Goal: Task Accomplishment & Management: Manage account settings

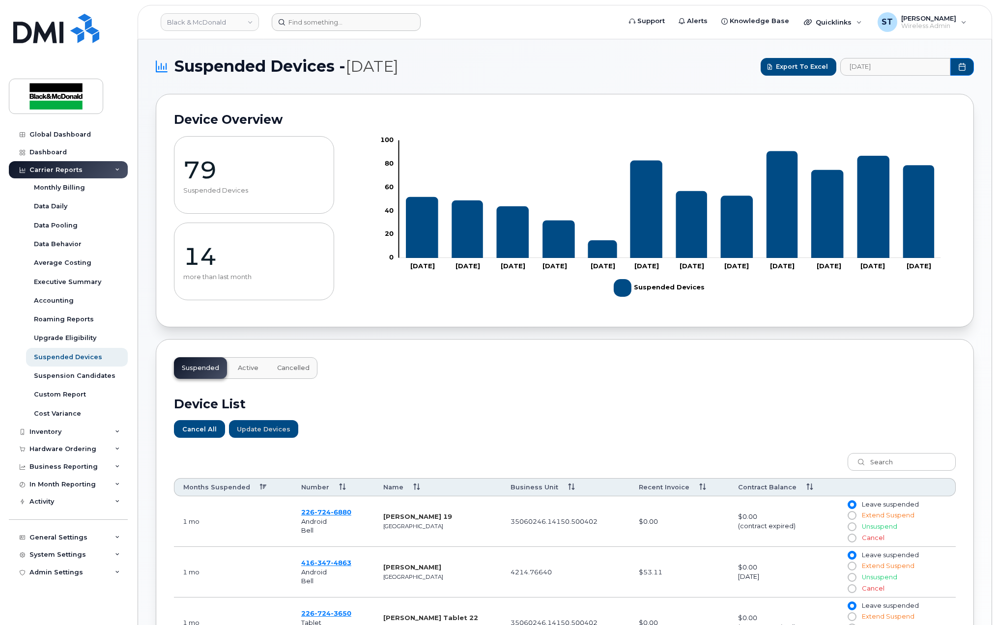
scroll to position [259, 0]
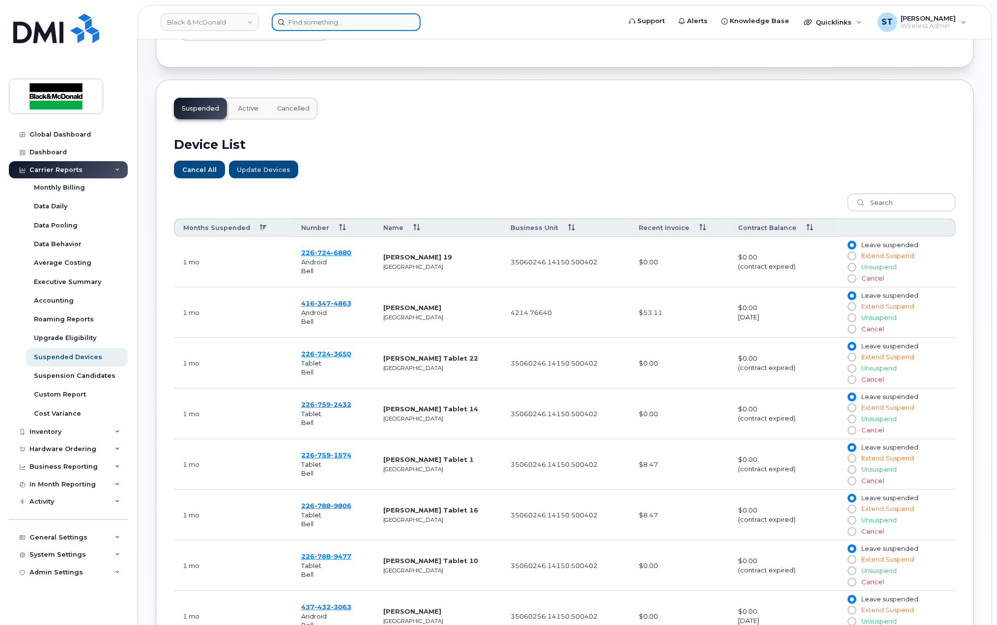
click at [364, 18] on input at bounding box center [346, 22] width 149 height 18
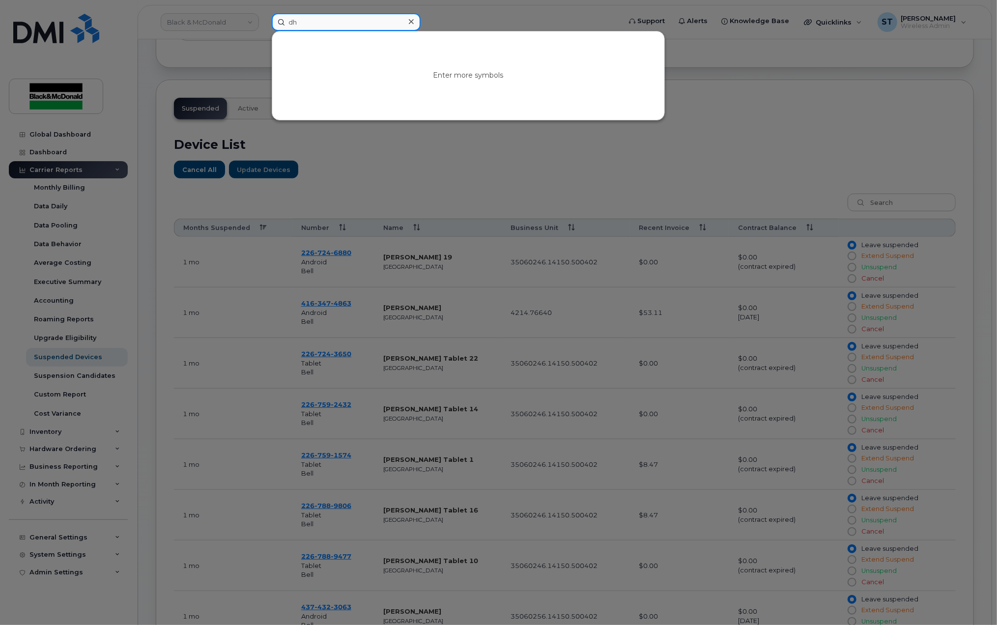
type input "d"
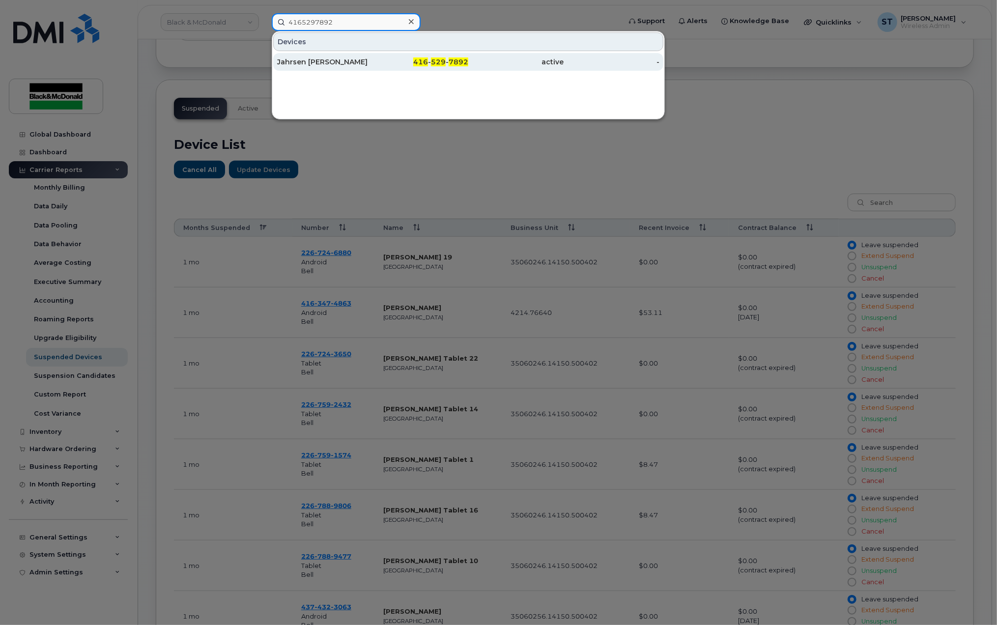
type input "4165297892"
click at [317, 65] on div "Jahrsen Weedon-Ettienne" at bounding box center [325, 62] width 96 height 10
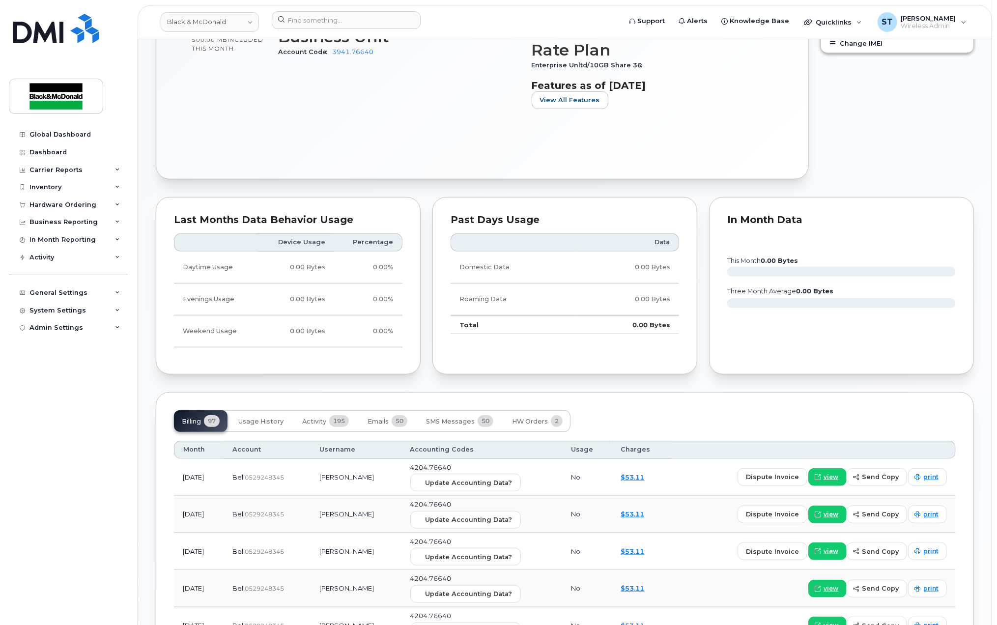
scroll to position [458, 0]
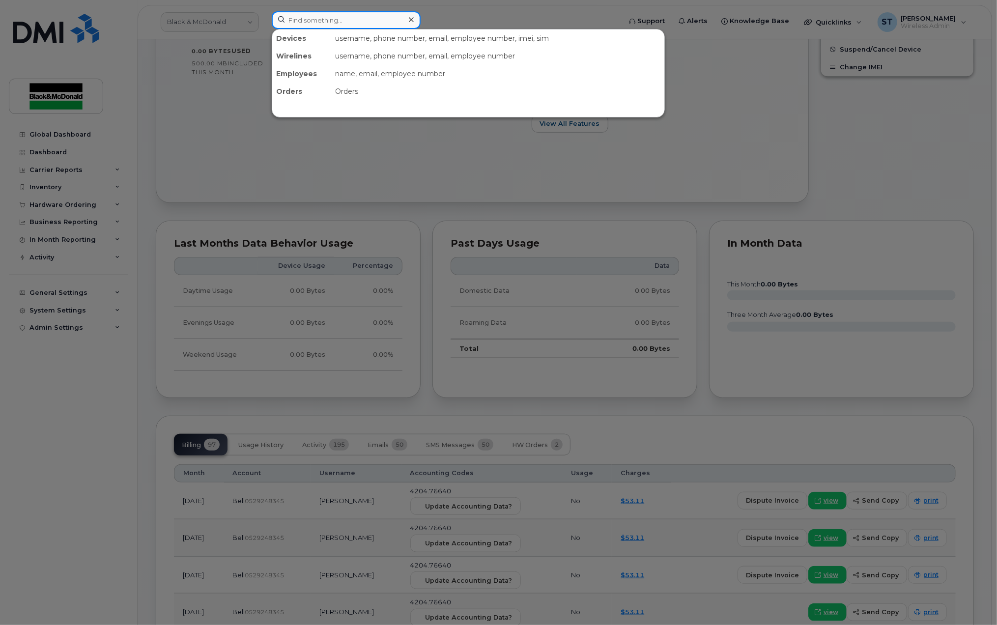
click at [344, 25] on input at bounding box center [346, 20] width 149 height 18
paste input "226-788-9255"
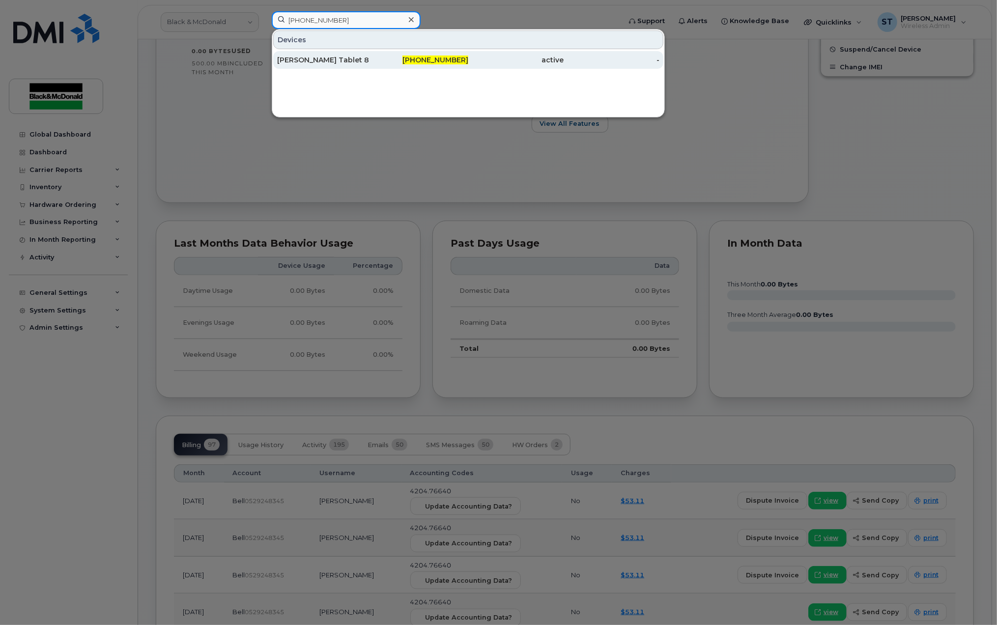
type input "226-788-9255"
click at [311, 57] on div "[PERSON_NAME] Tablet 8" at bounding box center [325, 60] width 96 height 10
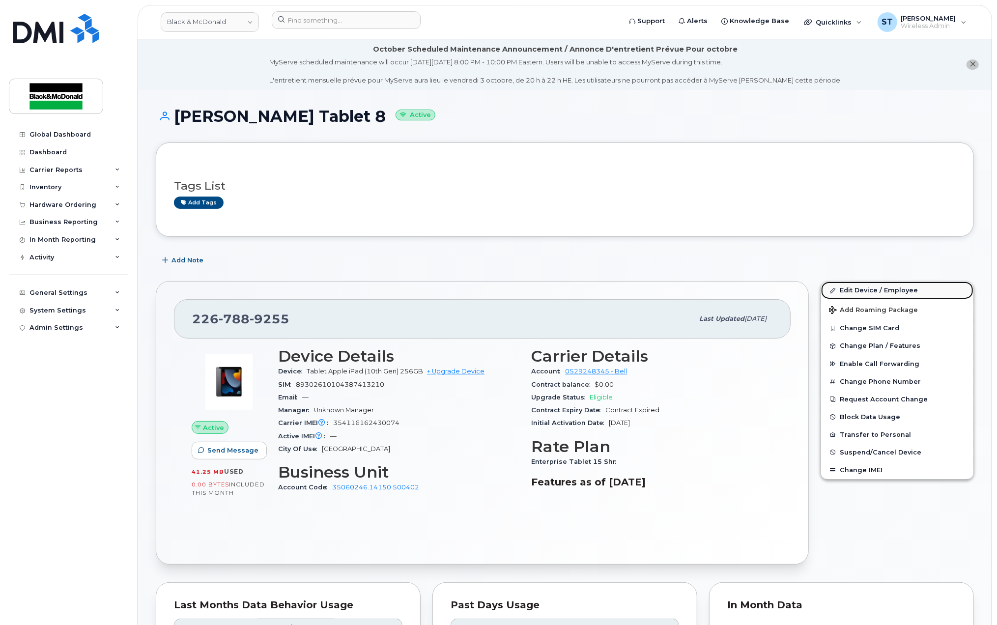
click at [864, 290] on link "Edit Device / Employee" at bounding box center [897, 291] width 152 height 18
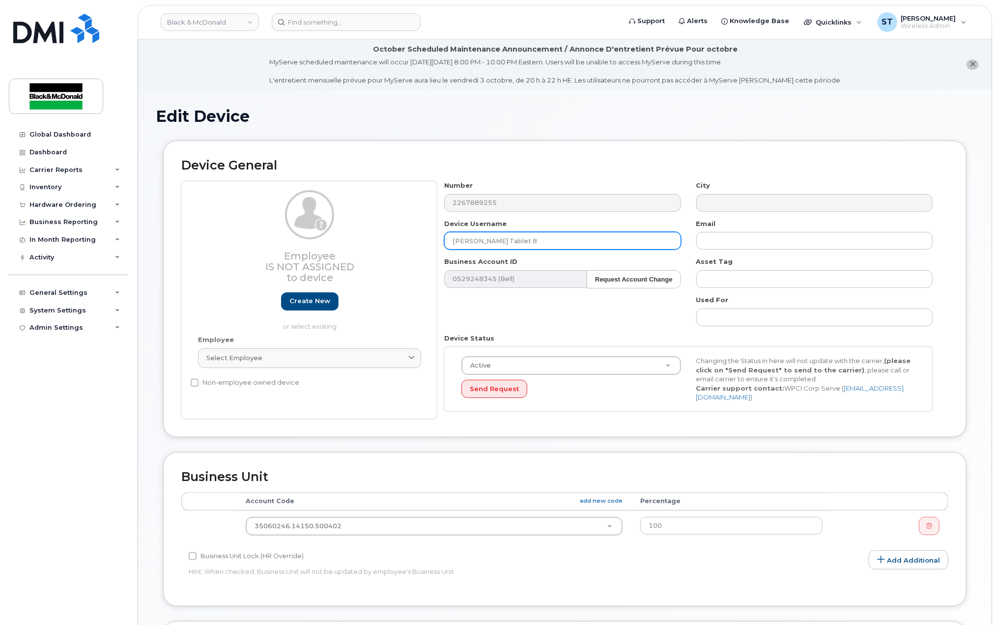
drag, startPoint x: 504, startPoint y: 240, endPoint x: 417, endPoint y: 238, distance: 87.5
click at [417, 238] on div "Employee Is not assigned to device Create new or select existing Employee Selec…" at bounding box center [564, 300] width 767 height 238
paste input "Pervaiz Jasser"
click at [535, 242] on input "Pervaiz Jasser Tablet 8" at bounding box center [562, 241] width 236 height 18
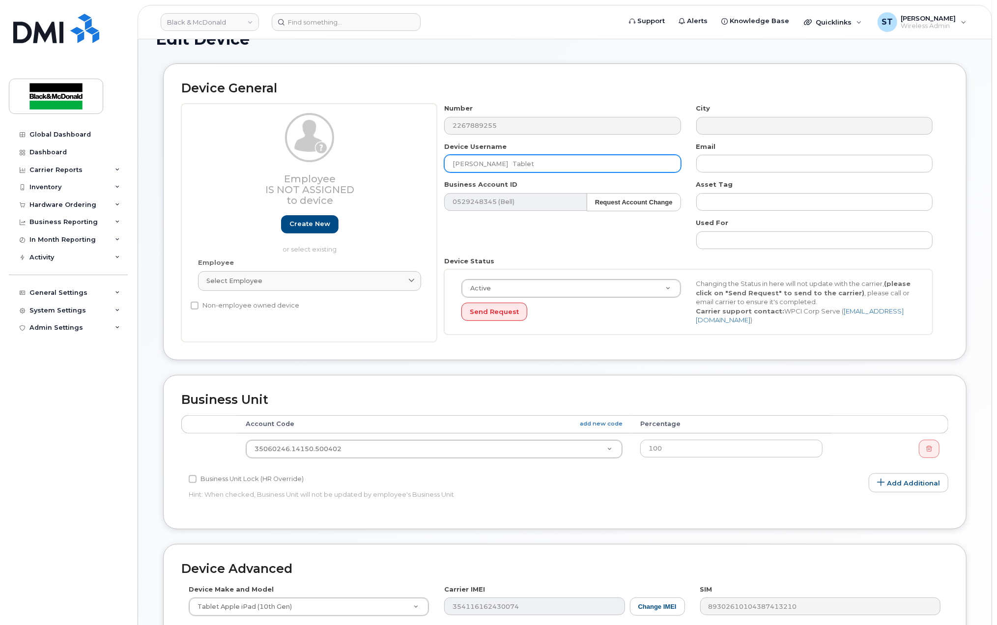
scroll to position [197, 0]
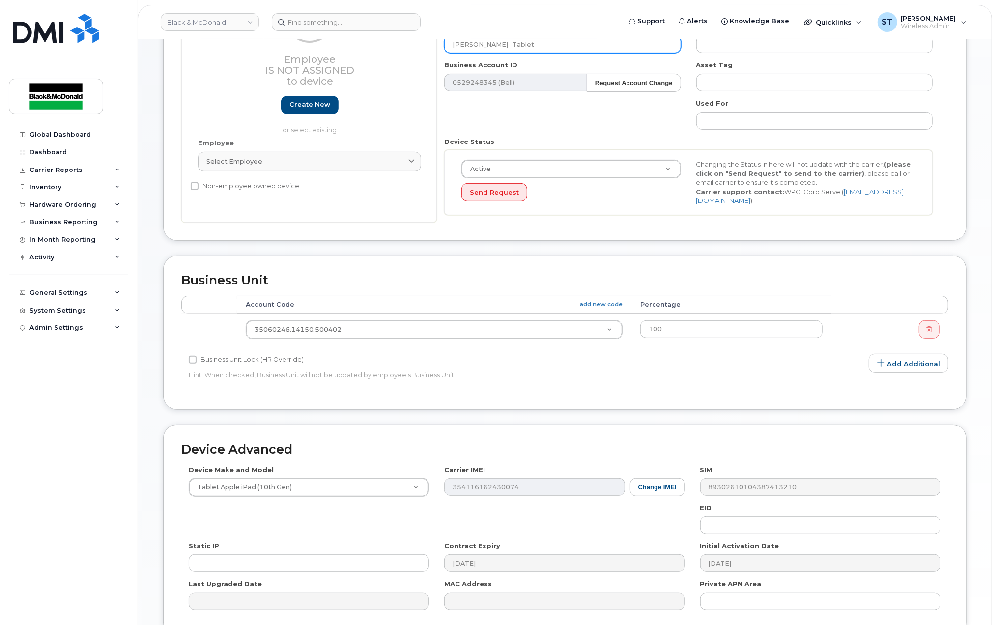
type input "[PERSON_NAME] Tablet"
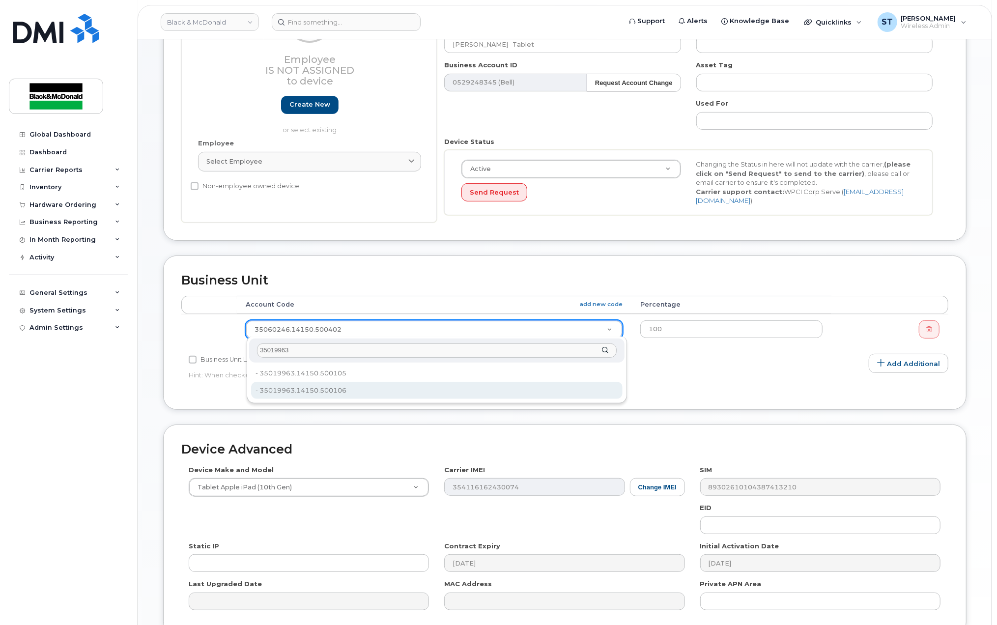
type input "35019963"
type input "33456912"
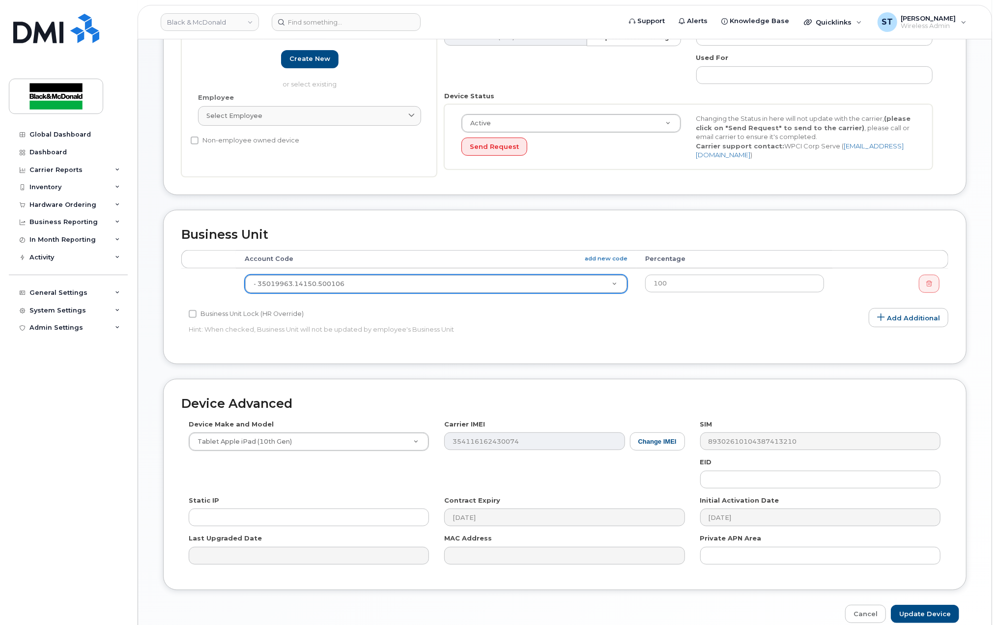
scroll to position [289, 0]
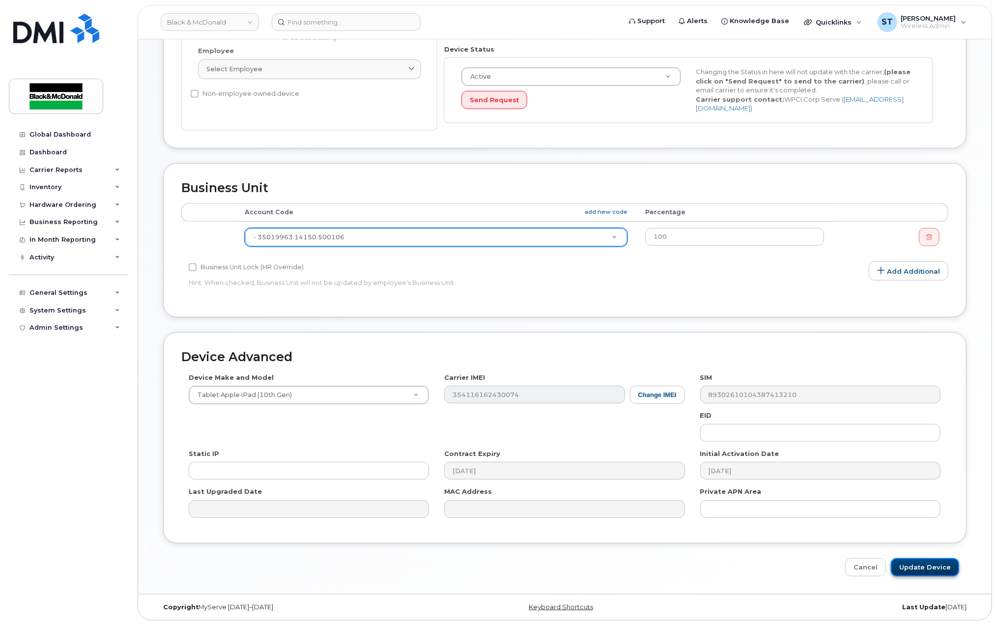
click at [907, 568] on input "Update Device" at bounding box center [925, 567] width 68 height 18
type input "Saving..."
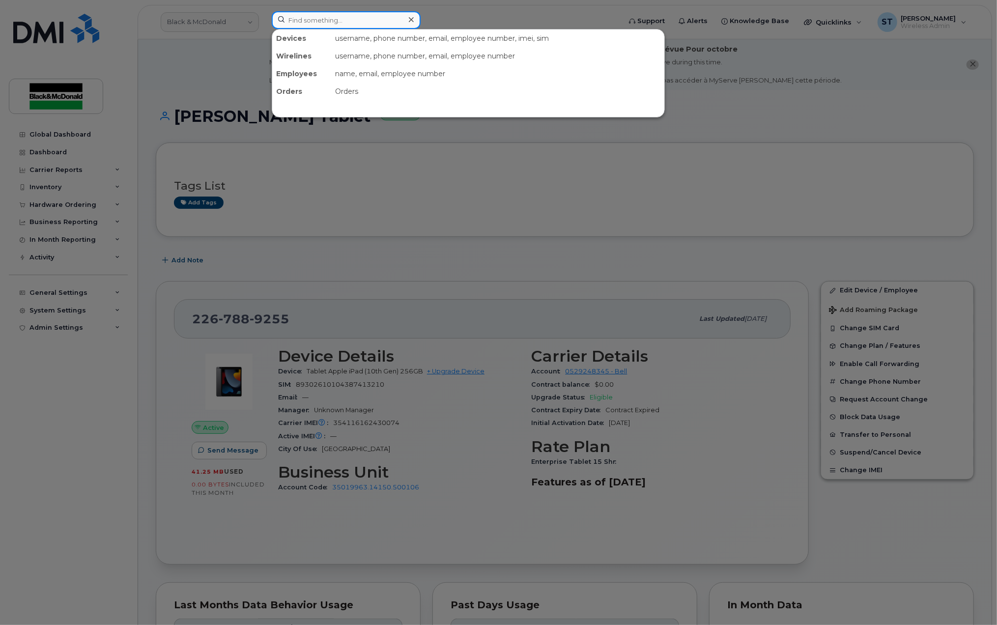
click at [292, 22] on input at bounding box center [346, 20] width 149 height 18
paste input "89302610104387413210"
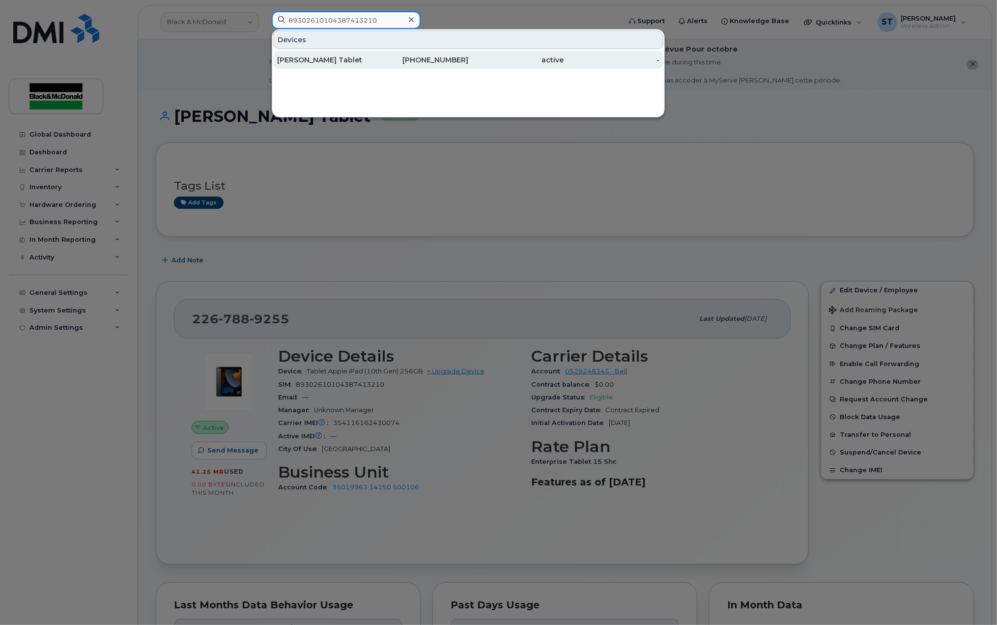
type input "89302610104387413210"
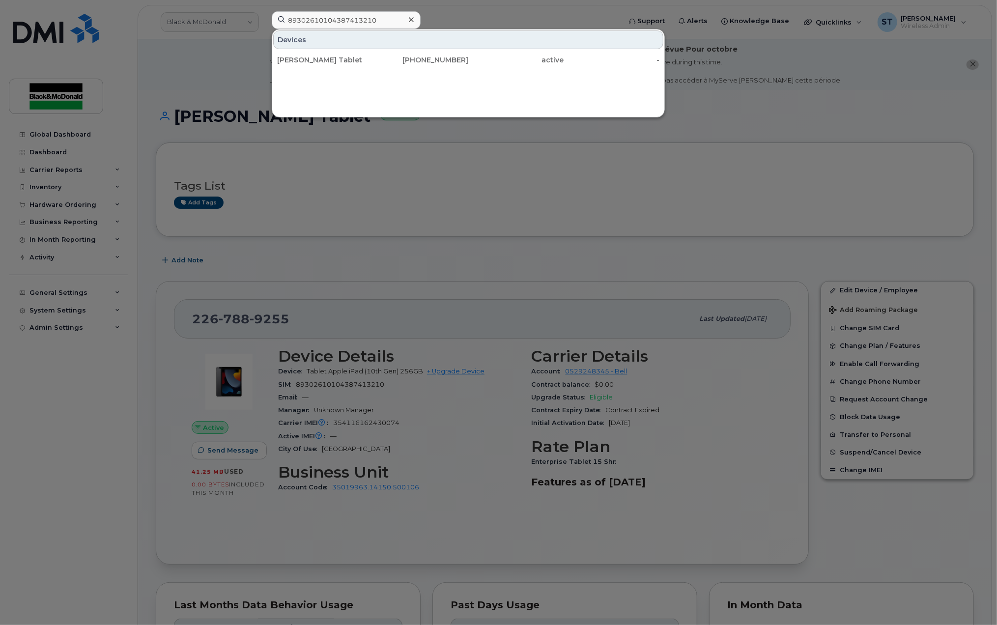
drag, startPoint x: 295, startPoint y: 64, endPoint x: 468, endPoint y: 274, distance: 271.9
click at [295, 64] on div "[PERSON_NAME] Tablet" at bounding box center [325, 60] width 96 height 10
